Goal: Find specific page/section: Find specific page/section

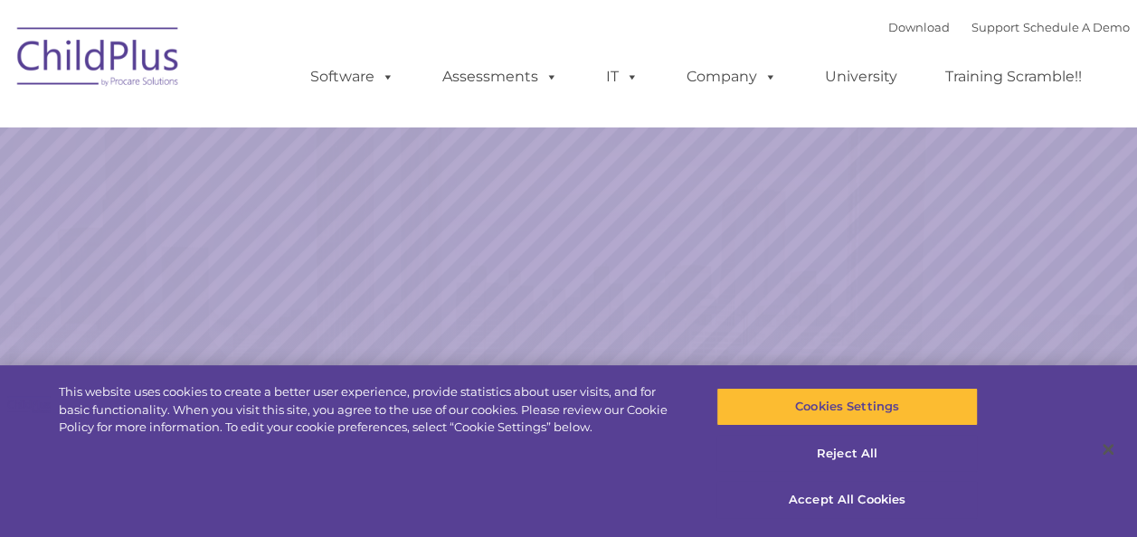
select select "MEDIUM"
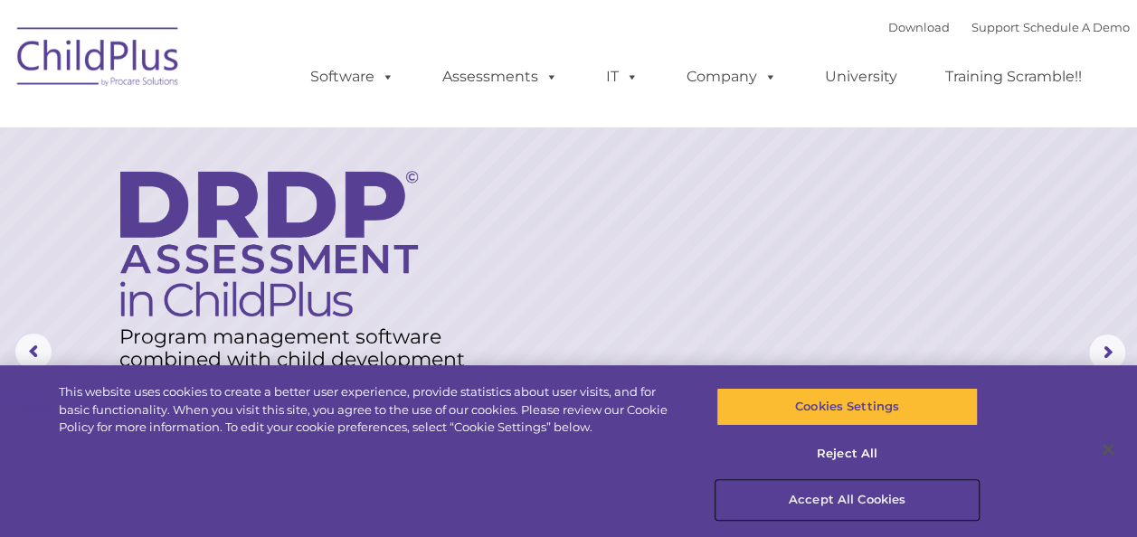
click at [862, 494] on button "Accept All Cookies" at bounding box center [846, 500] width 261 height 38
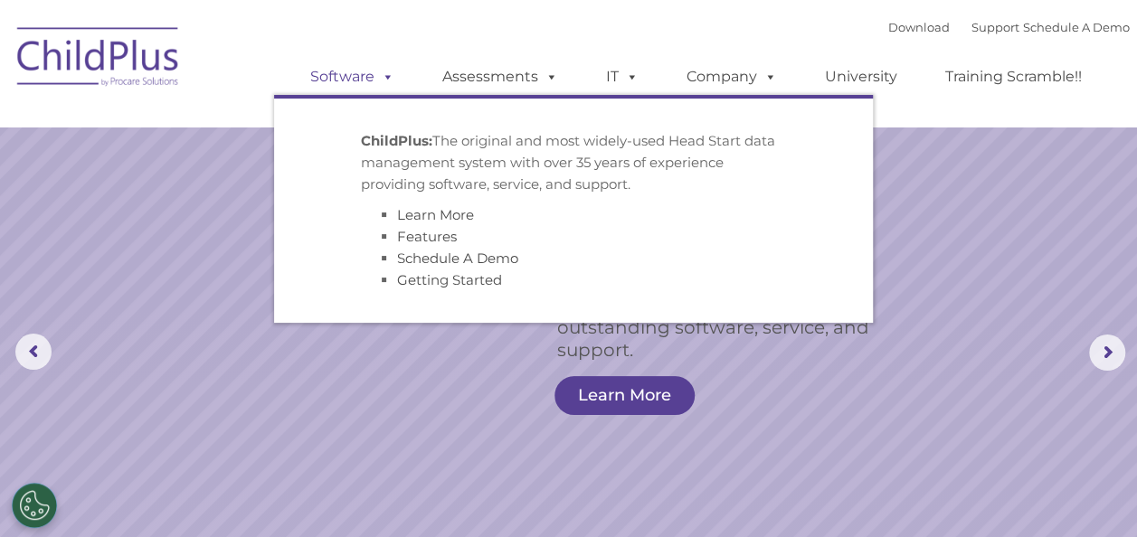
click at [365, 77] on link "Software" at bounding box center [352, 77] width 120 height 36
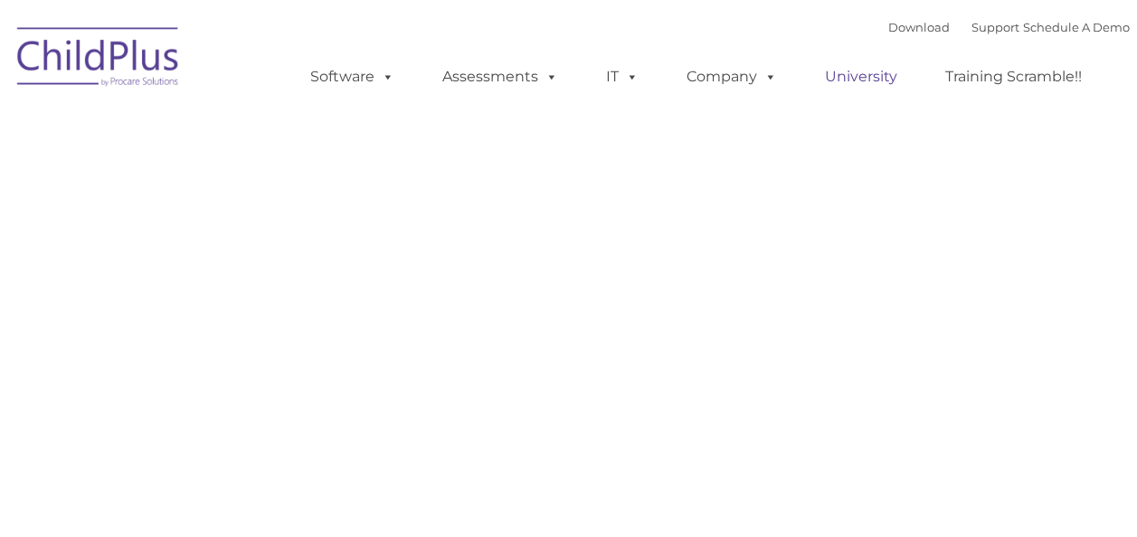
type input ""
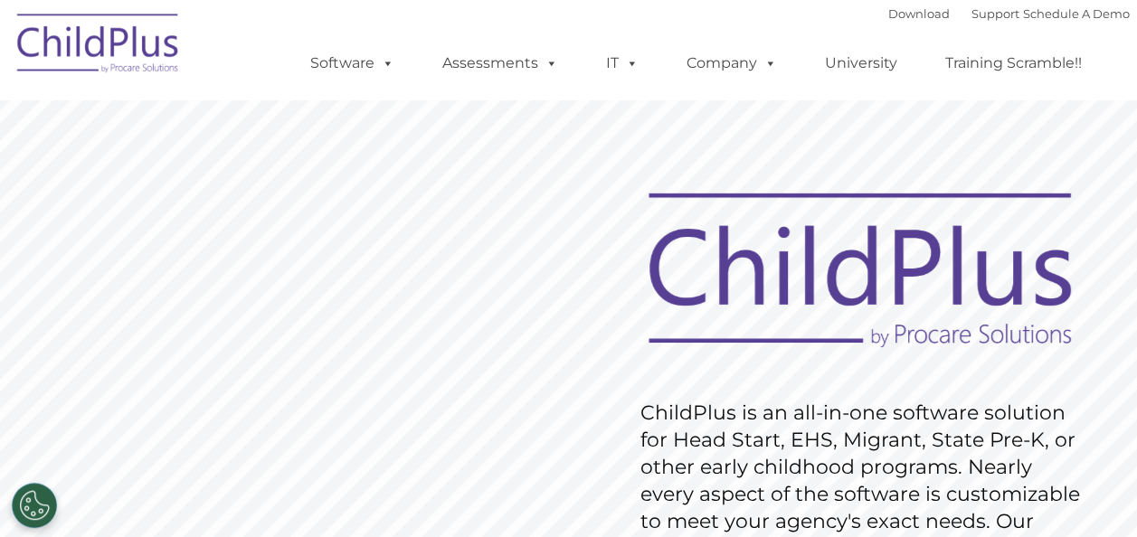
click at [622, 22] on div "Download Support | Schedule A Demo  MENU MENU Software ChildPlus: The original…" at bounding box center [702, 50] width 856 height 100
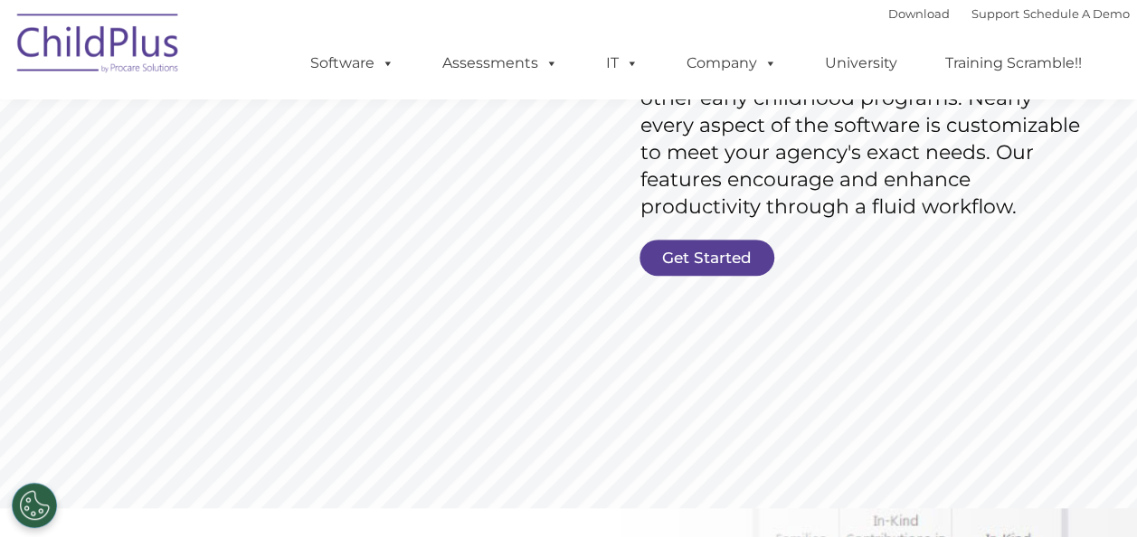
scroll to position [371, 0]
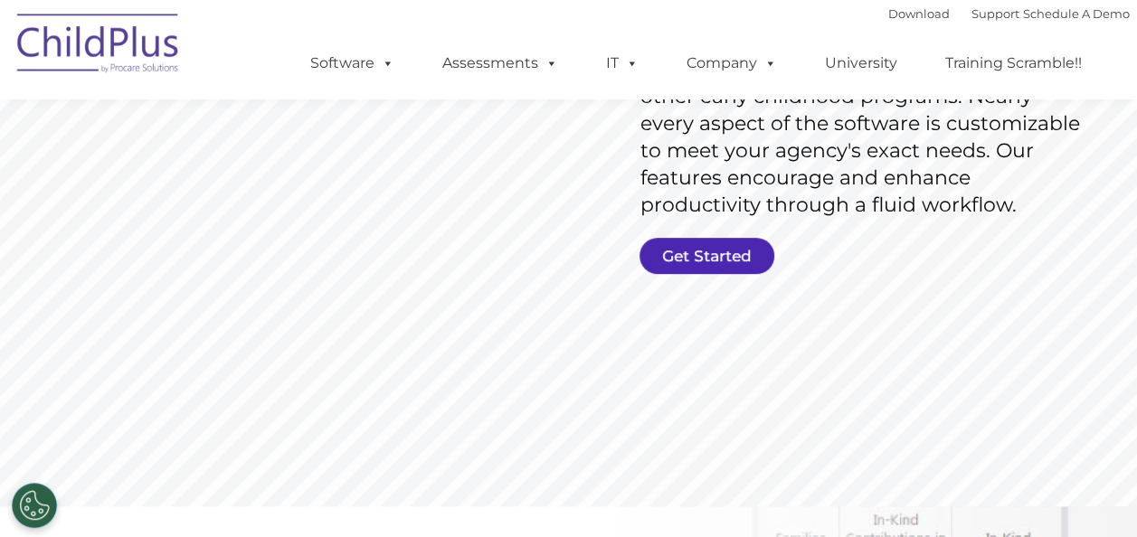
click at [716, 251] on link "Get Started" at bounding box center [707, 256] width 135 height 36
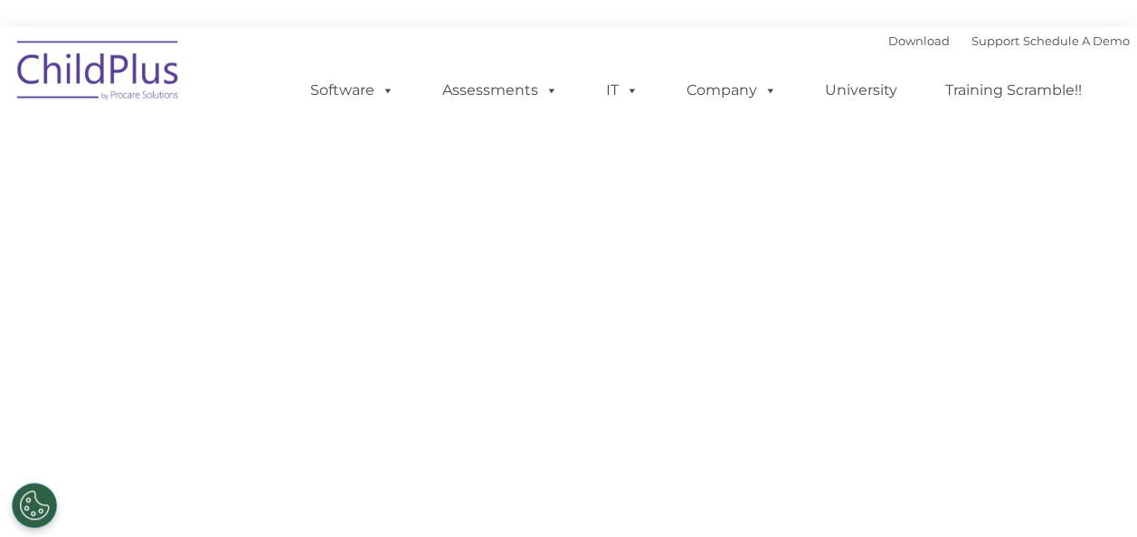
select select "MEDIUM"
